Goal: Information Seeking & Learning: Learn about a topic

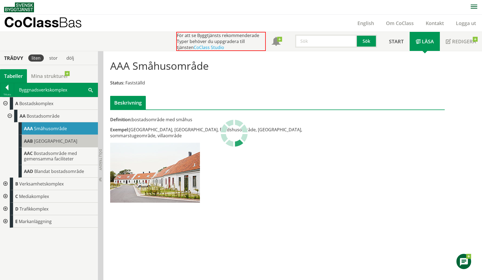
click at [49, 143] on div "AAB Flerbostadshusområde" at bounding box center [58, 141] width 79 height 13
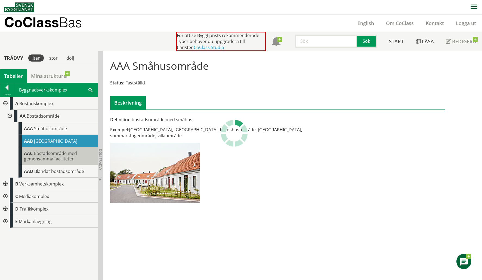
click at [49, 156] on span "Bostadsområde med gemensamma faciliteter" at bounding box center [50, 155] width 53 height 11
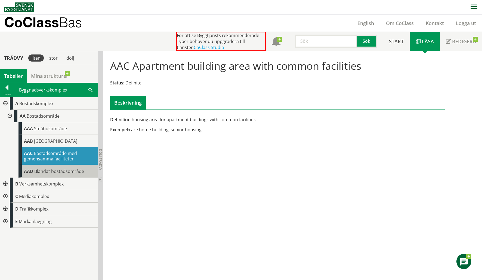
click at [54, 172] on span "Blandat bostadsområde" at bounding box center [59, 171] width 50 height 6
